Goal: Navigation & Orientation: Find specific page/section

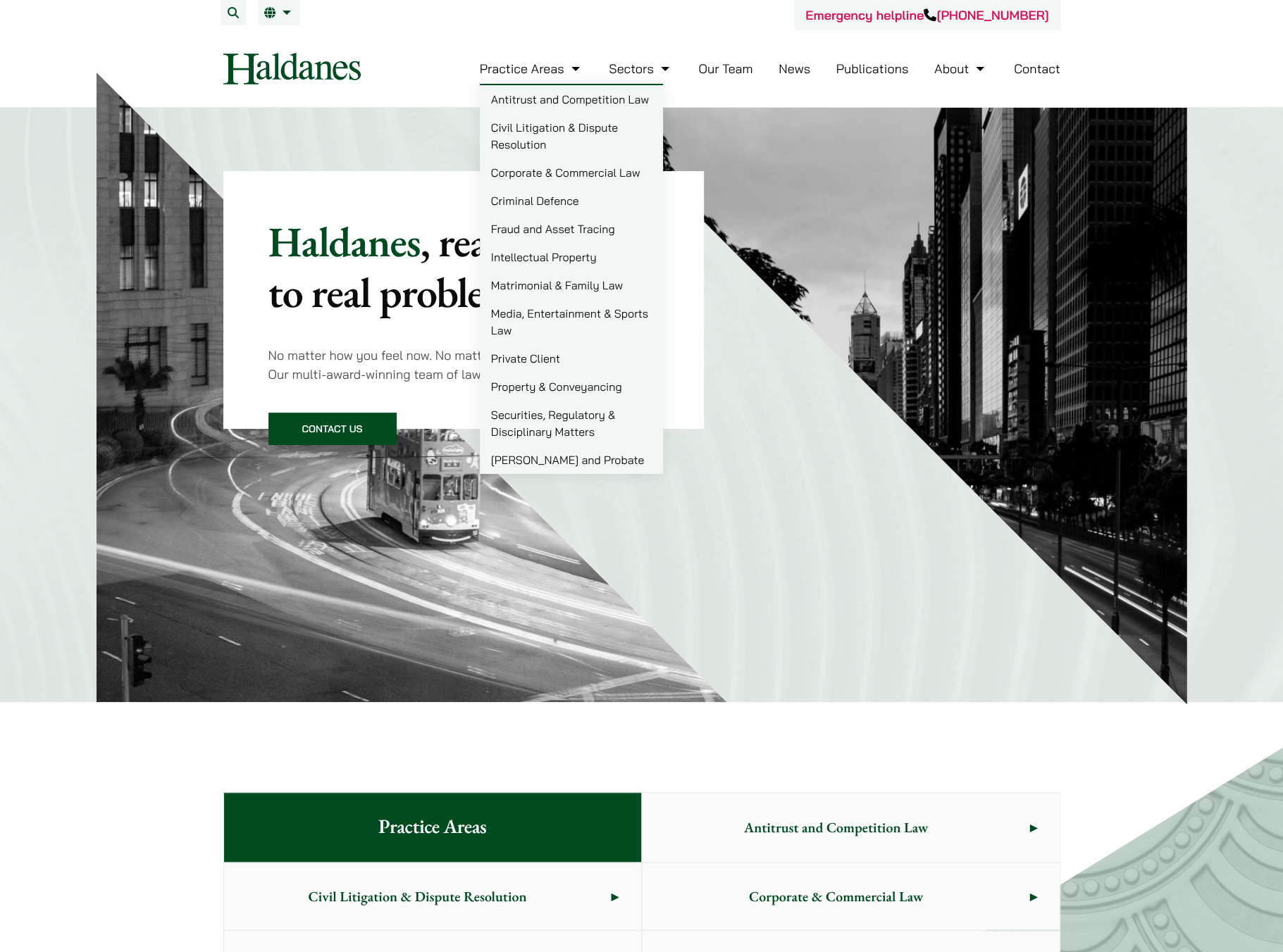
click at [723, 71] on link "Our Team" at bounding box center [725, 69] width 54 height 16
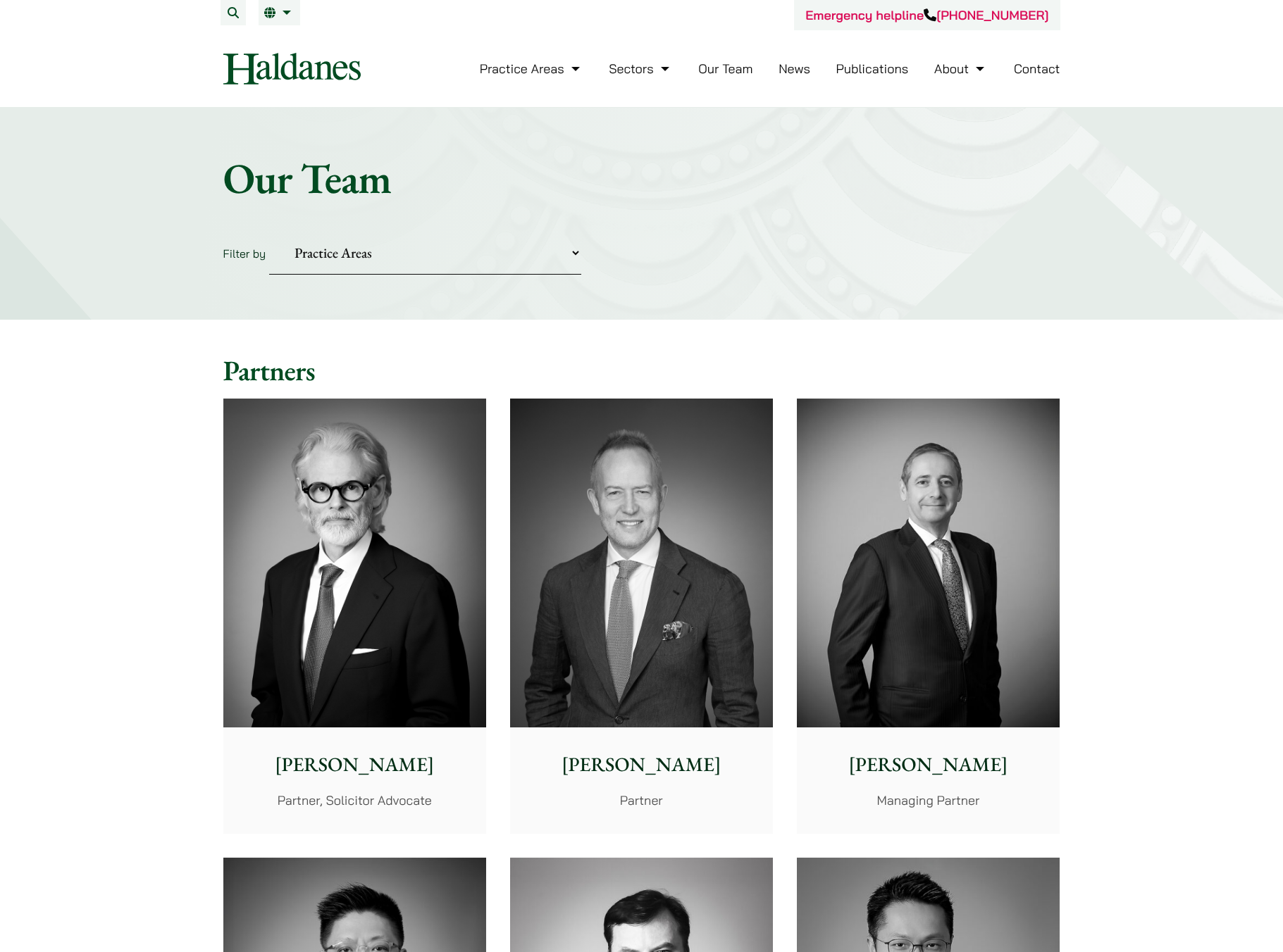
scroll to position [277, 0]
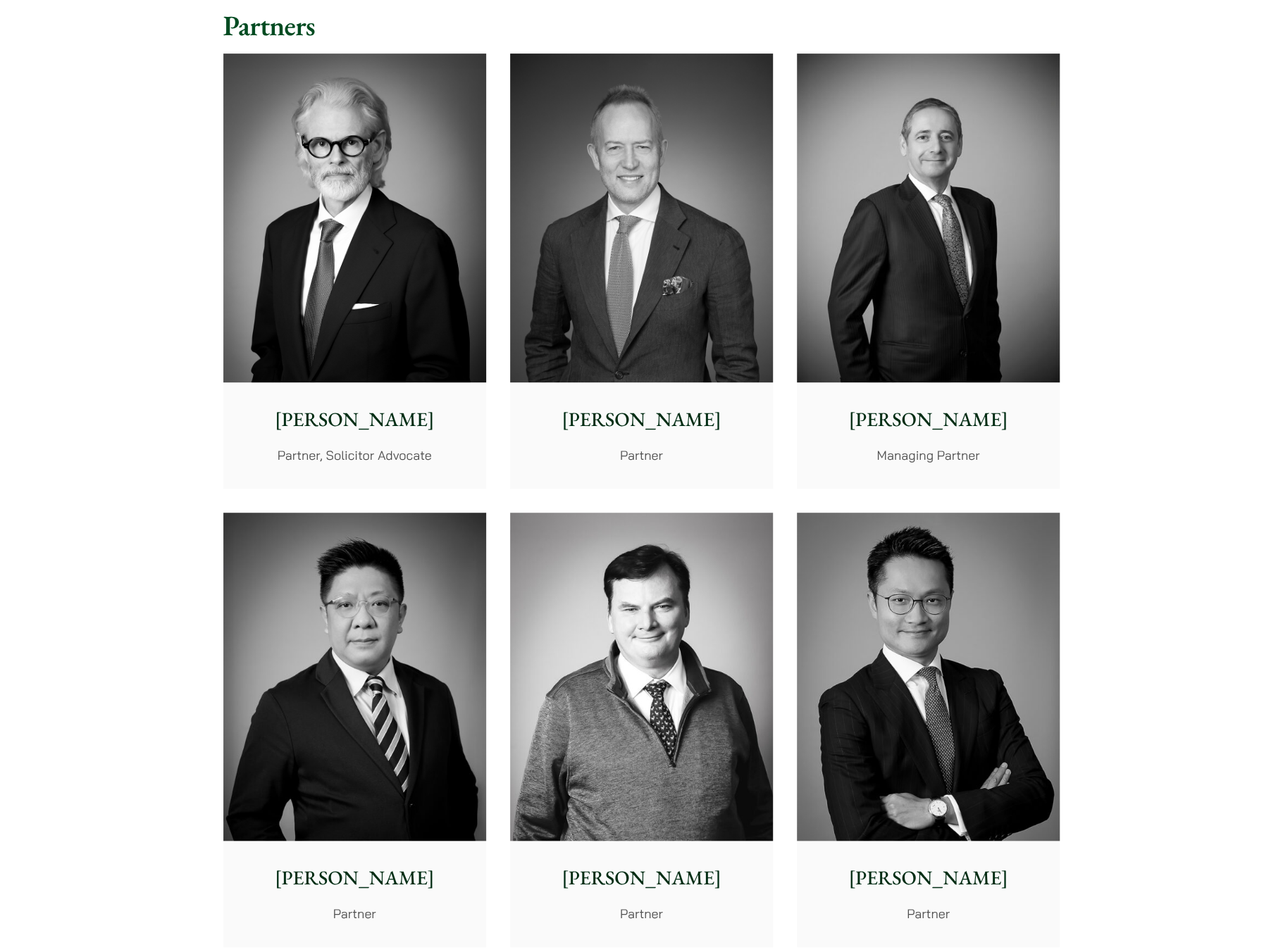
scroll to position [0, 0]
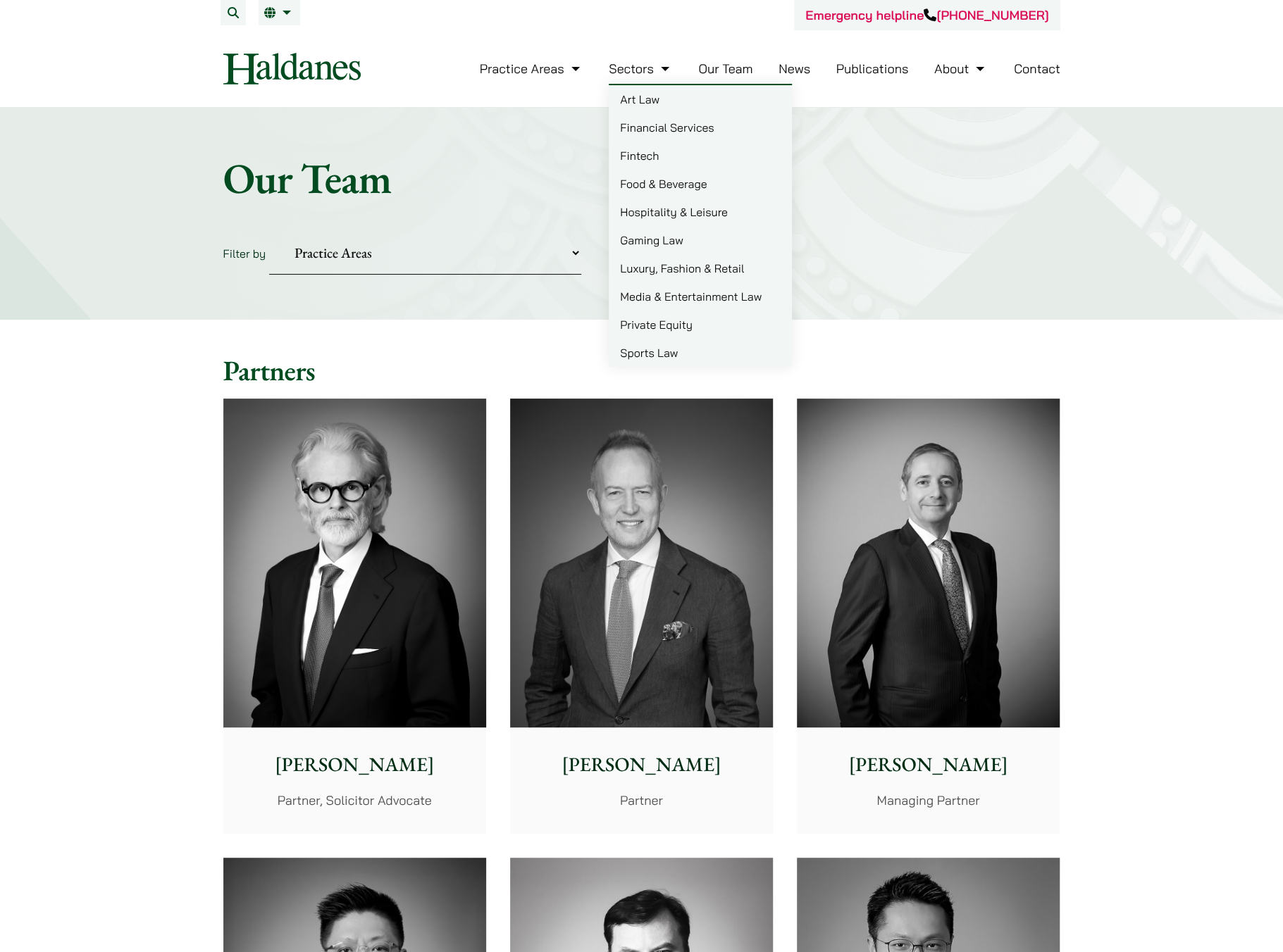
click at [686, 214] on link "Hospitality & Leisure" at bounding box center [701, 212] width 183 height 28
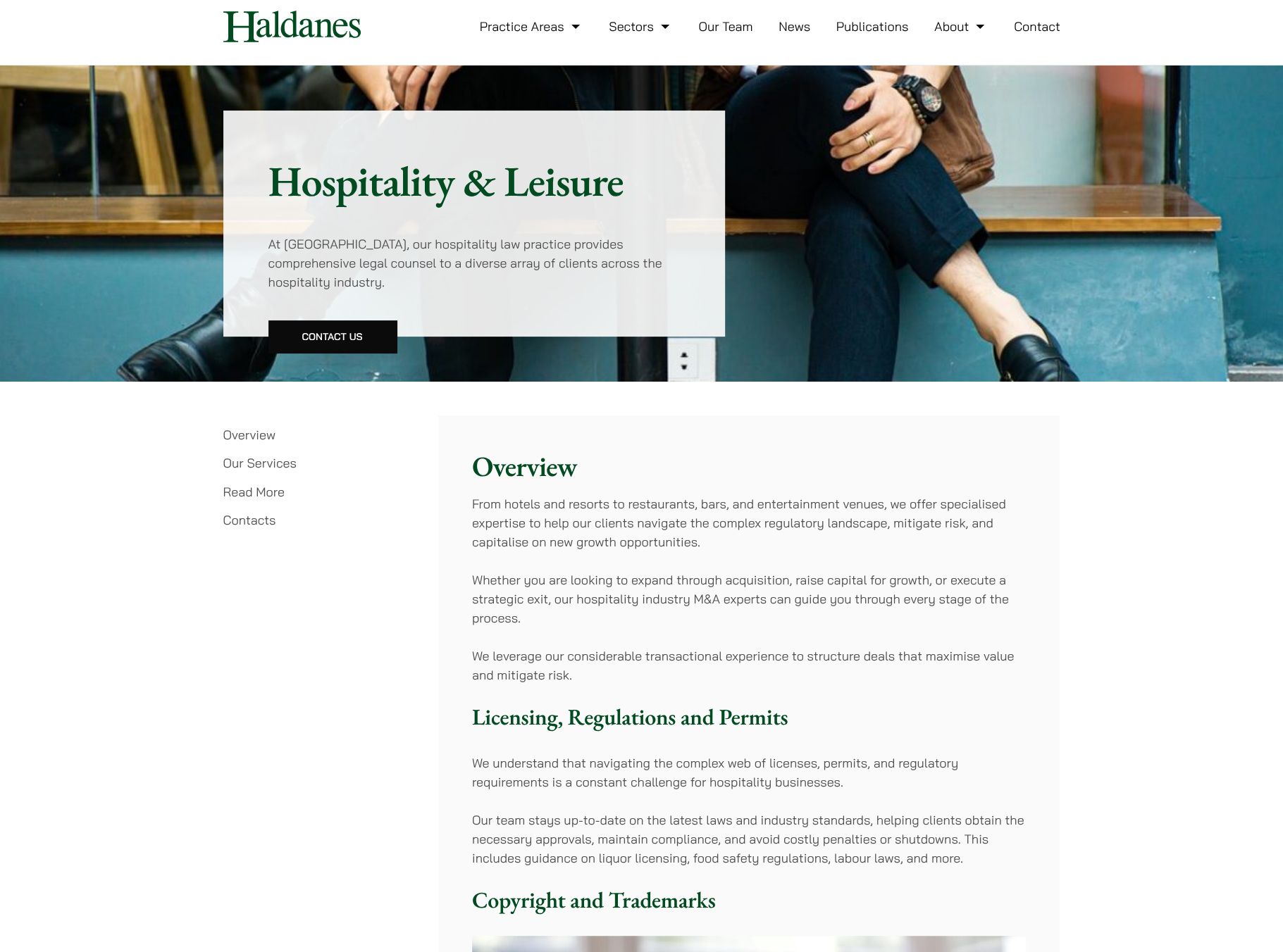
scroll to position [34, 0]
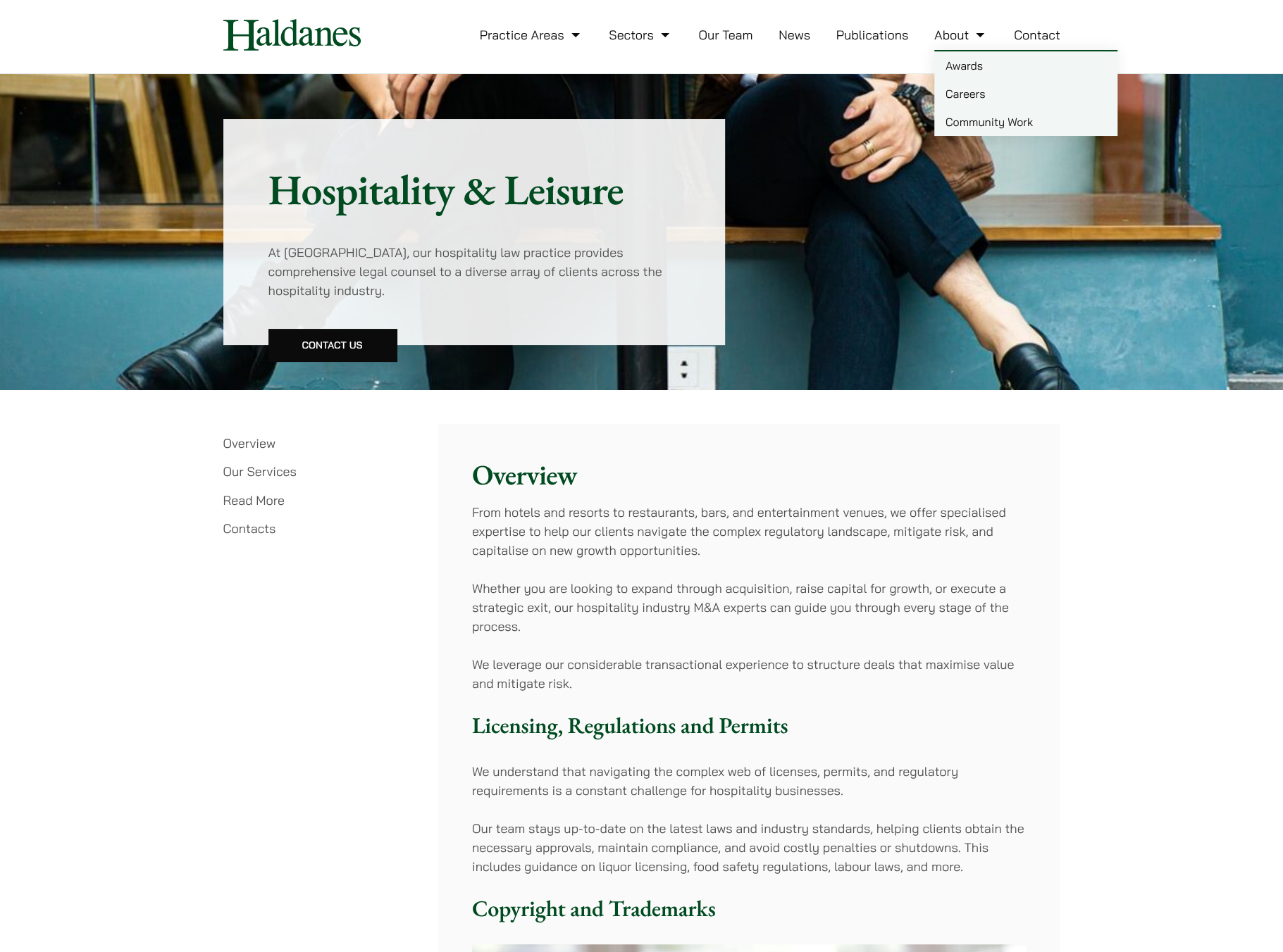
click at [937, 40] on link "About" at bounding box center [961, 35] width 53 height 16
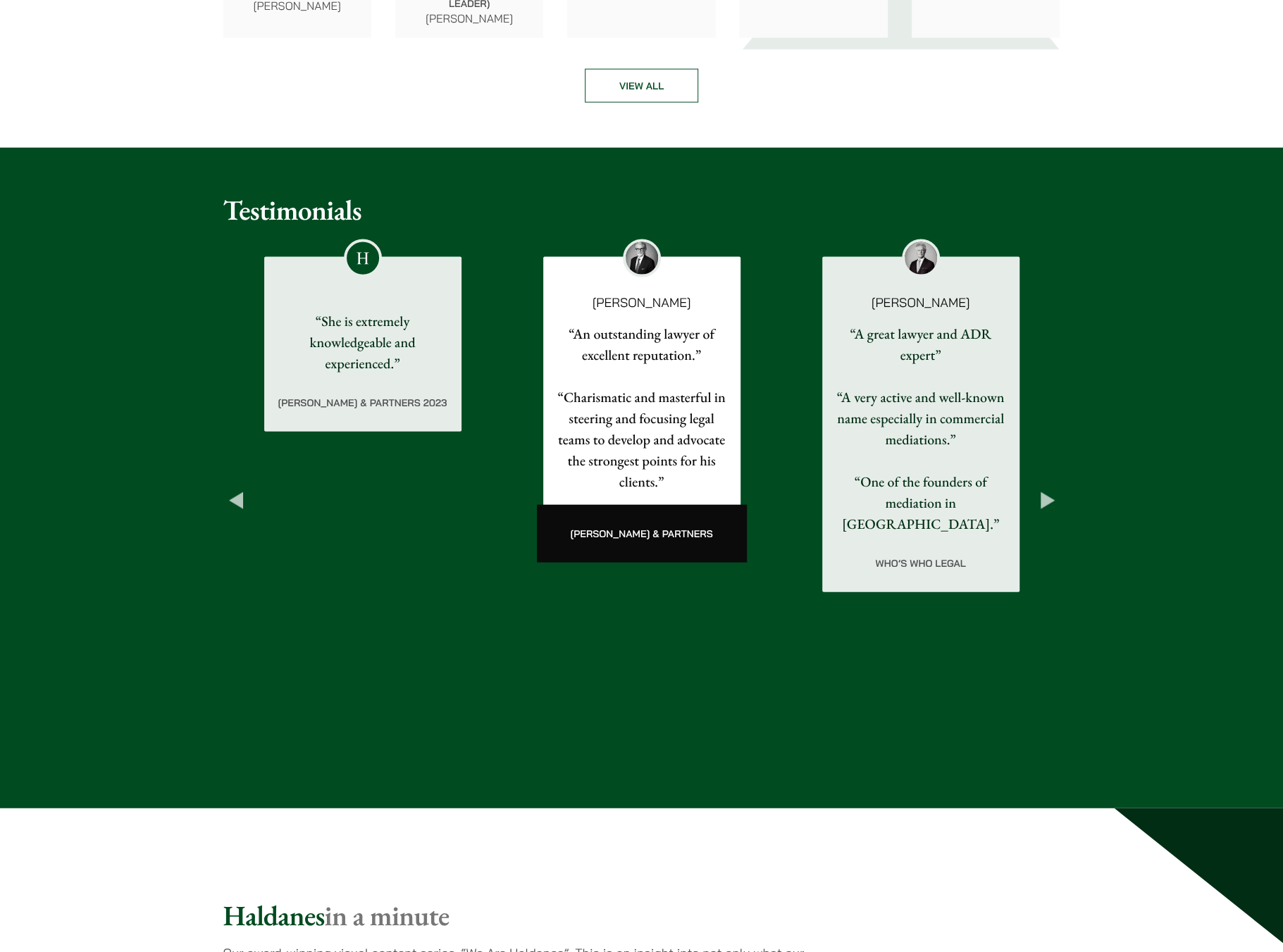
scroll to position [2146, 0]
